Goal: Find contact information: Find contact information

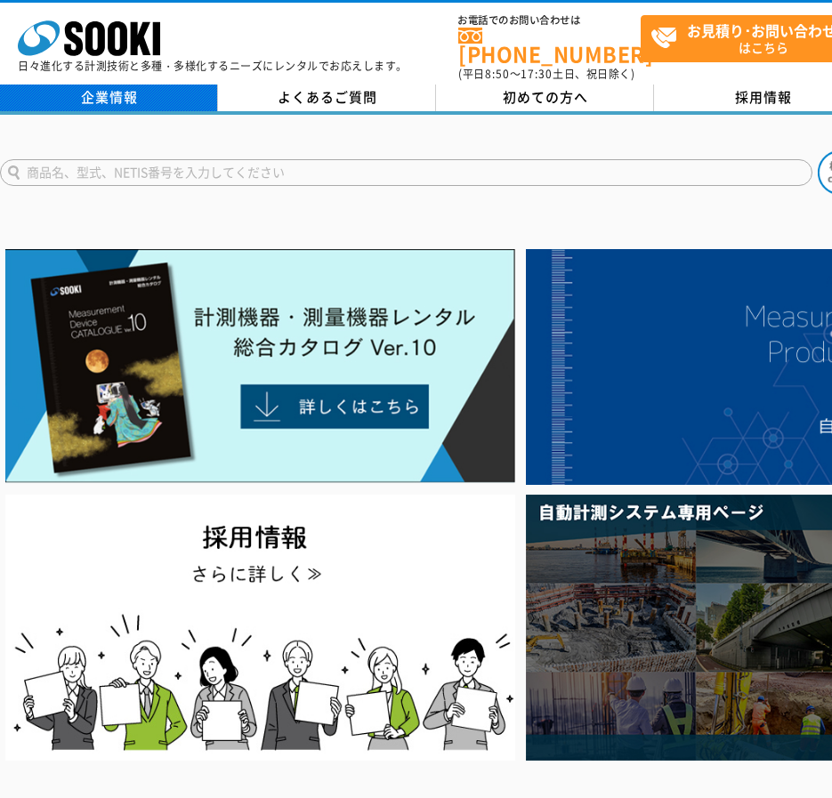
click at [162, 85] on link "企業情報" at bounding box center [109, 98] width 218 height 27
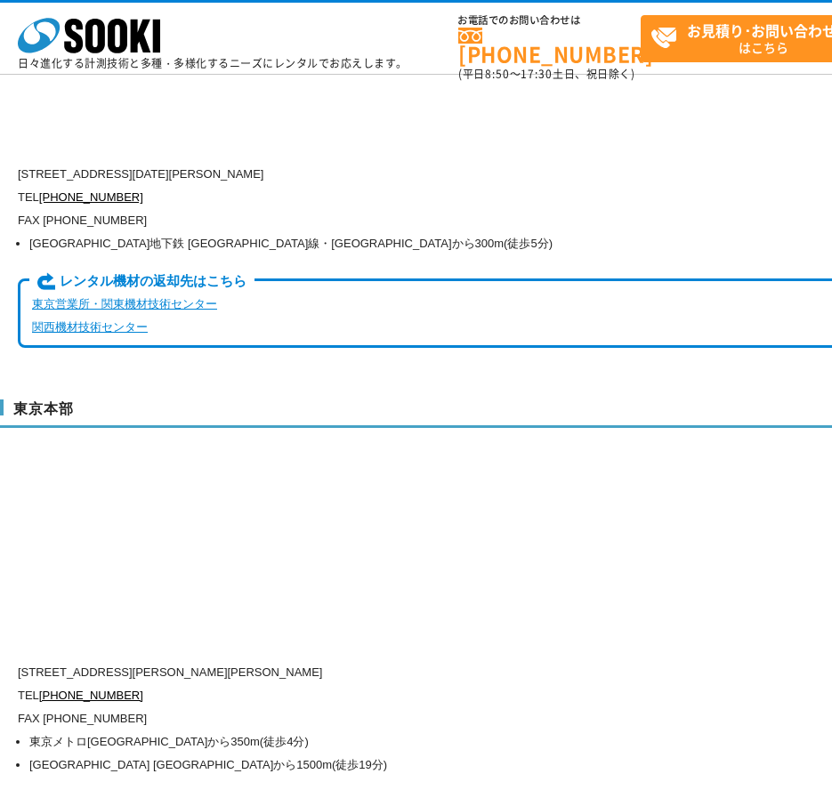
scroll to position [4181, 0]
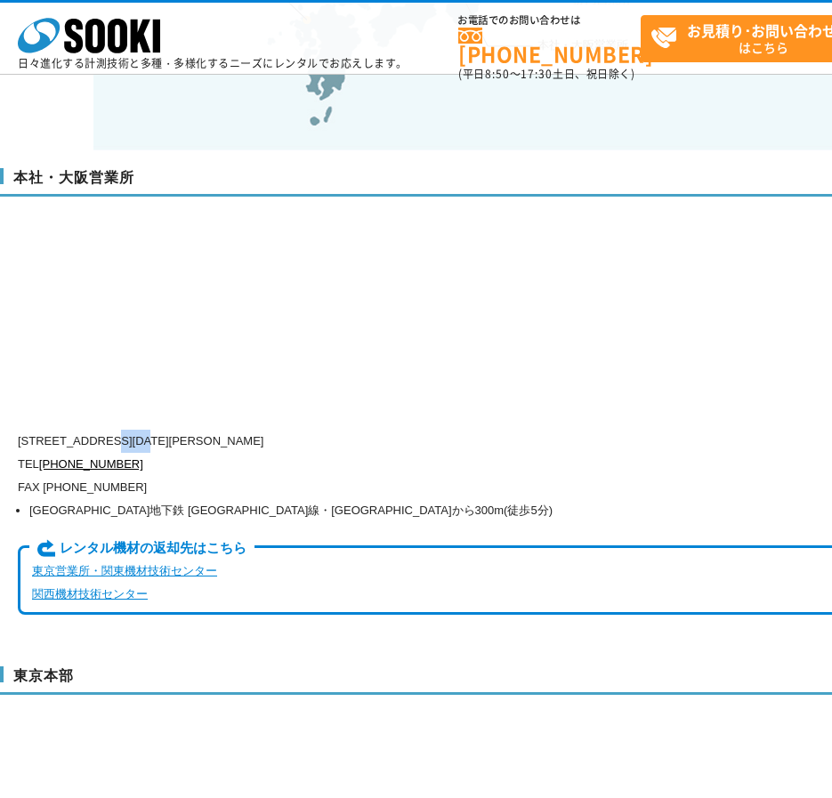
drag, startPoint x: 132, startPoint y: 402, endPoint x: 182, endPoint y: 405, distance: 50.8
click at [182, 430] on p "〒550-0005 大阪府大阪市西区西本町1-15-10 辰野西本町ビル13階" at bounding box center [445, 441] width 854 height 23
copy p "大阪市西区"
